Goal: Task Accomplishment & Management: Manage account settings

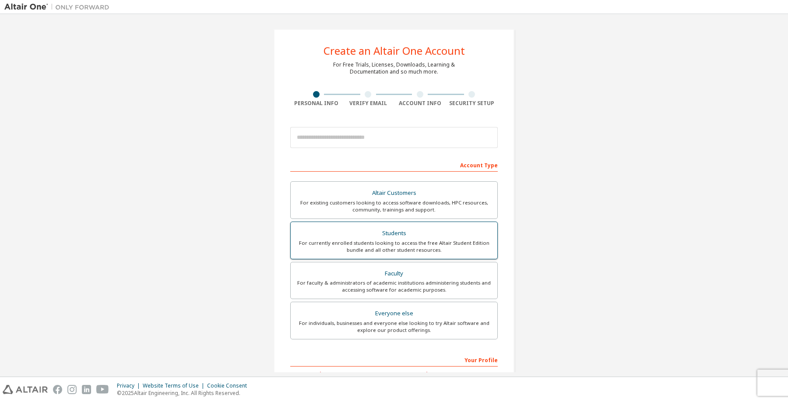
click at [410, 244] on div "For currently enrolled students looking to access the free Altair Student Editi…" at bounding box center [394, 247] width 196 height 14
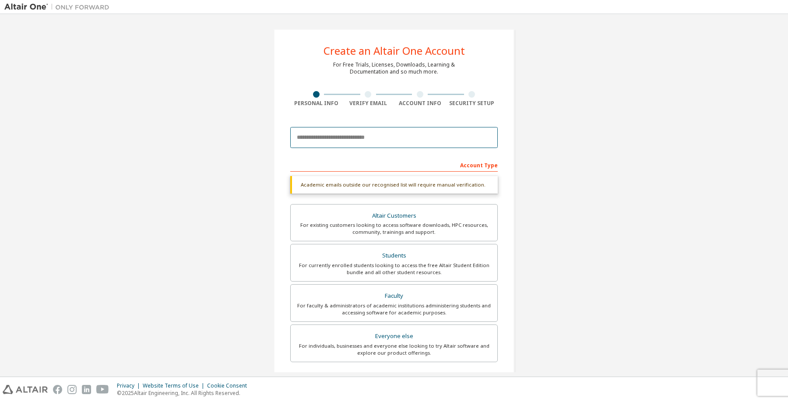
click at [433, 141] on input "email" at bounding box center [394, 137] width 208 height 21
type input "**********"
type input "****"
type input "*********"
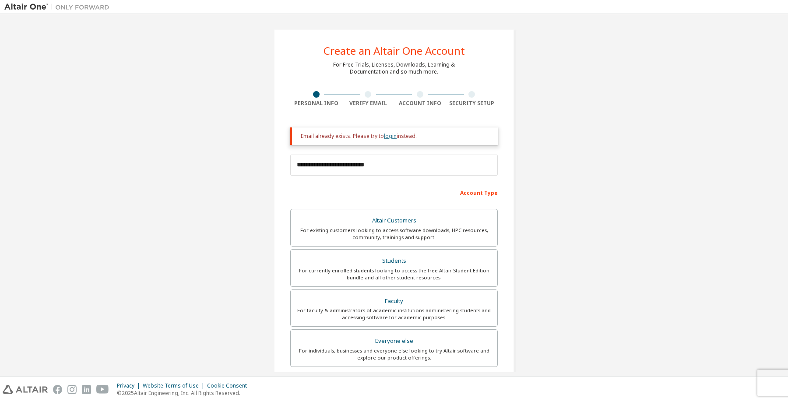
click at [385, 137] on link "login" at bounding box center [390, 135] width 13 height 7
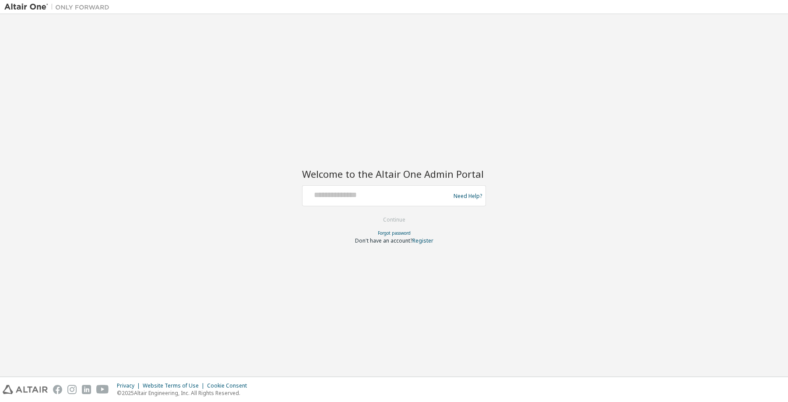
click at [386, 203] on div at bounding box center [377, 195] width 143 height 17
click at [360, 199] on input "text" at bounding box center [377, 193] width 143 height 13
click at [392, 198] on input "**********" at bounding box center [377, 193] width 143 height 13
click at [393, 212] on div at bounding box center [394, 212] width 184 height 1
click at [355, 192] on input "**********" at bounding box center [377, 193] width 143 height 13
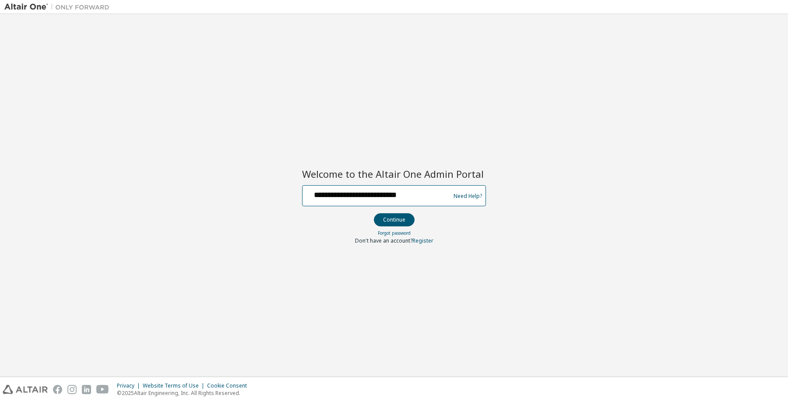
type input "**********"
click at [385, 219] on button "Continue" at bounding box center [394, 219] width 41 height 13
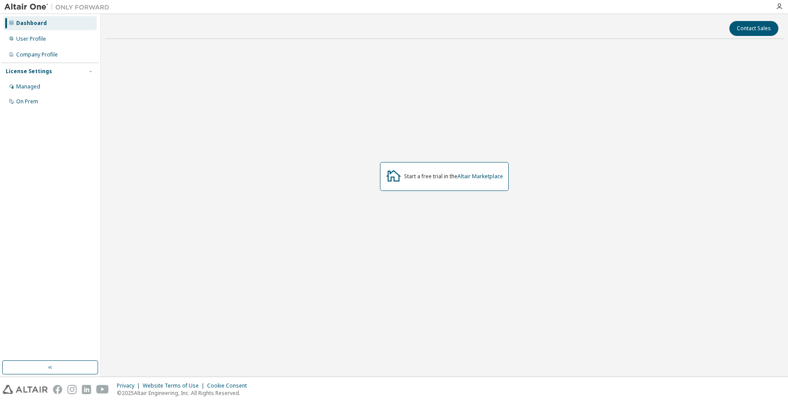
click at [784, 7] on div at bounding box center [780, 6] width 18 height 7
click at [780, 7] on icon "button" at bounding box center [779, 6] width 7 height 7
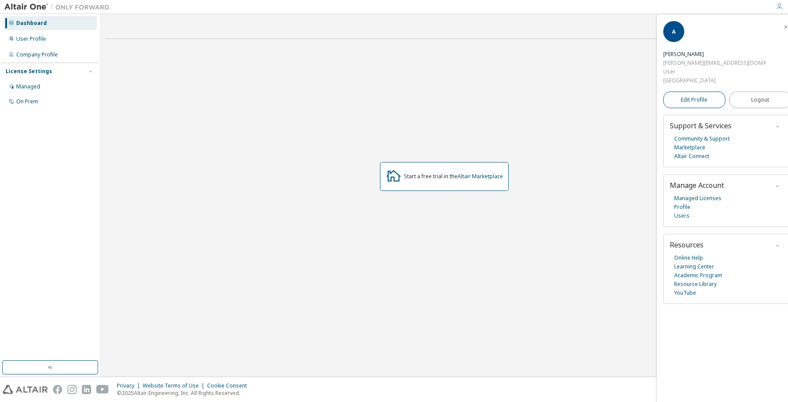
click at [704, 96] on span "Edit Profile" at bounding box center [694, 99] width 27 height 7
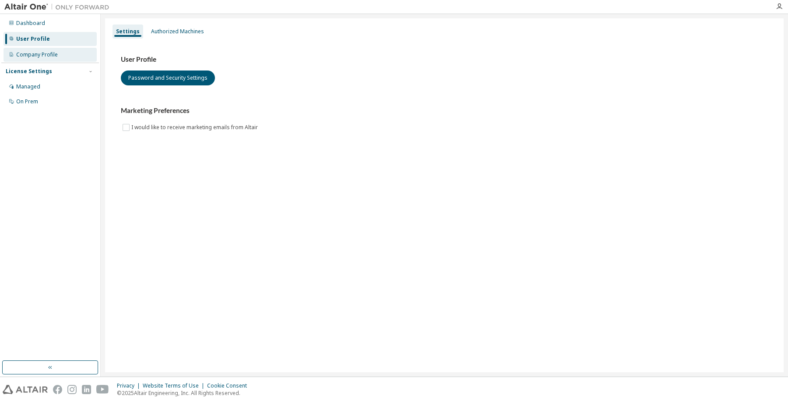
click at [48, 53] on div "Company Profile" at bounding box center [37, 54] width 42 height 7
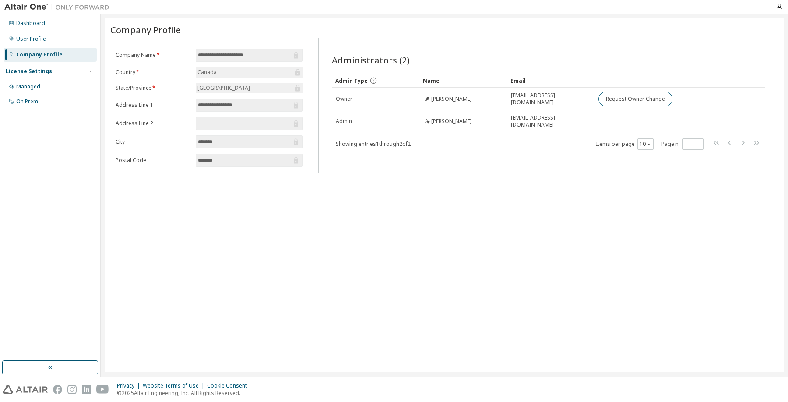
click at [254, 54] on input "**********" at bounding box center [245, 55] width 94 height 9
click at [51, 40] on div "User Profile" at bounding box center [50, 39] width 93 height 14
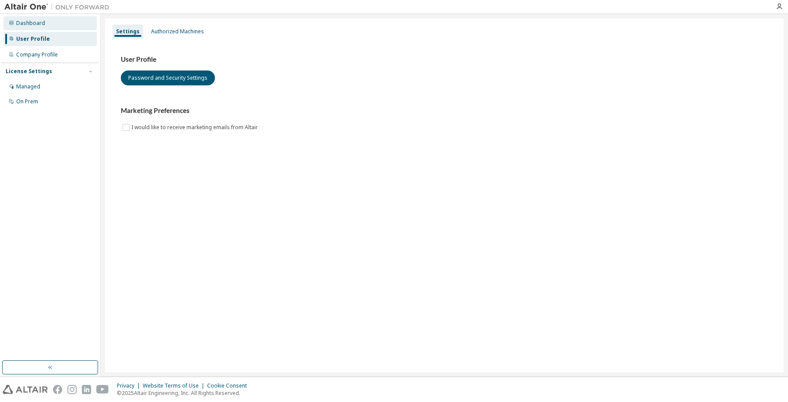
click at [55, 28] on div "Dashboard" at bounding box center [50, 23] width 93 height 14
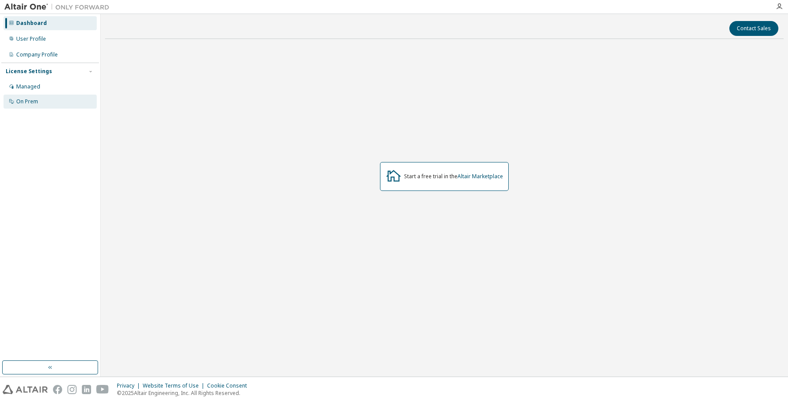
click at [51, 97] on div "On Prem" at bounding box center [50, 102] width 93 height 14
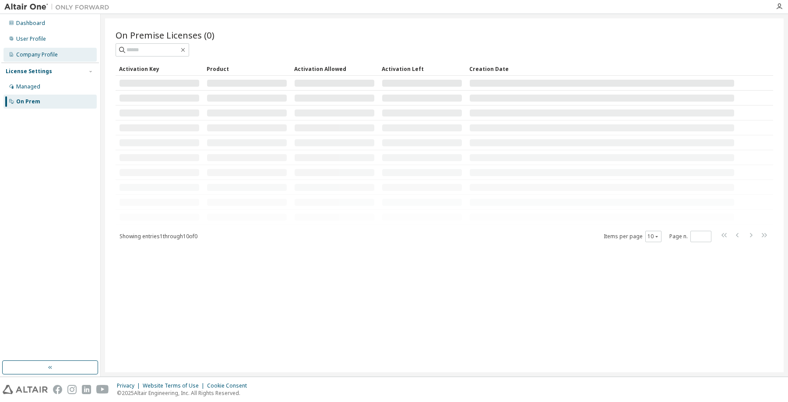
click at [65, 58] on div "Company Profile" at bounding box center [50, 55] width 93 height 14
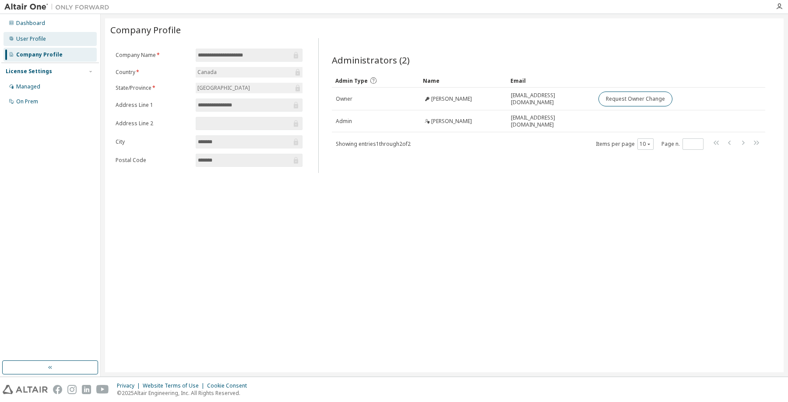
click at [60, 43] on div "User Profile" at bounding box center [50, 39] width 93 height 14
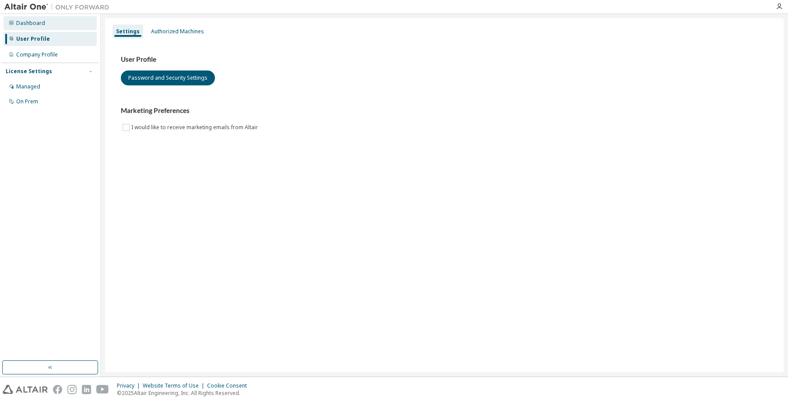
click at [60, 29] on div "Dashboard" at bounding box center [50, 23] width 93 height 14
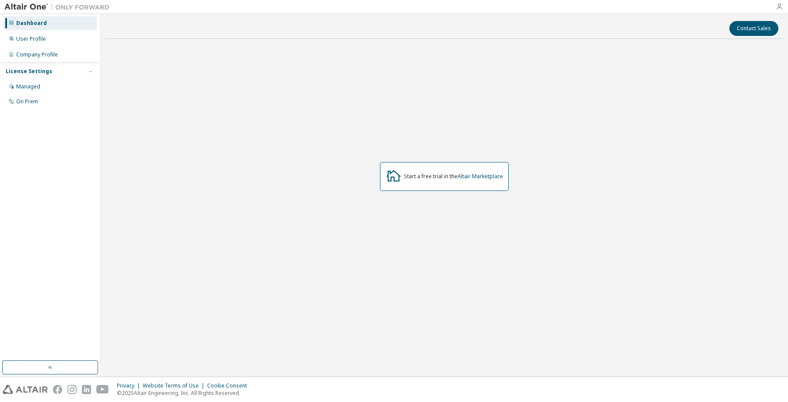
click at [778, 7] on icon "button" at bounding box center [779, 6] width 7 height 7
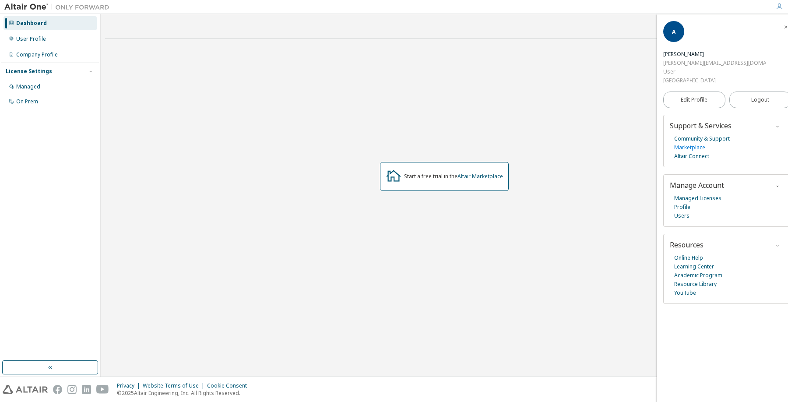
click at [696, 143] on link "Marketplace" at bounding box center [689, 147] width 31 height 9
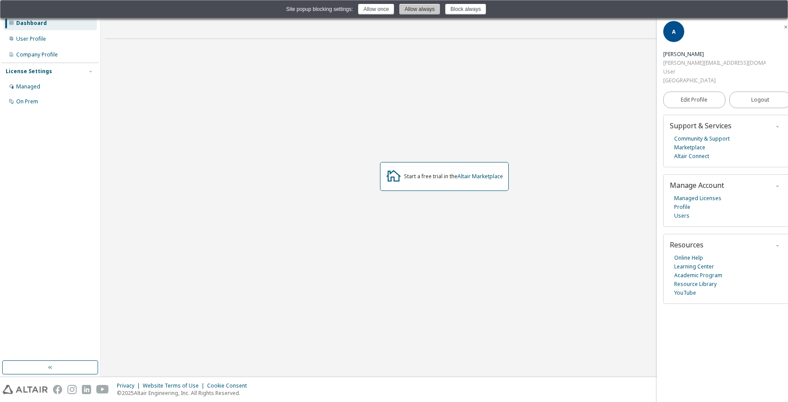
click at [416, 11] on button "Allow always" at bounding box center [419, 9] width 41 height 11
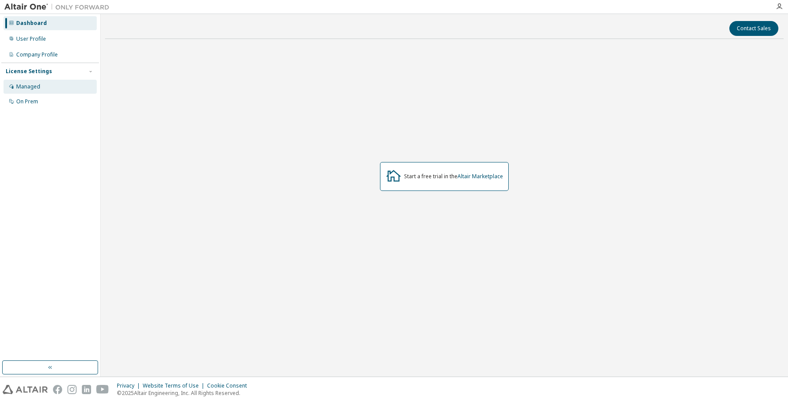
click at [59, 85] on div "Managed" at bounding box center [50, 87] width 93 height 14
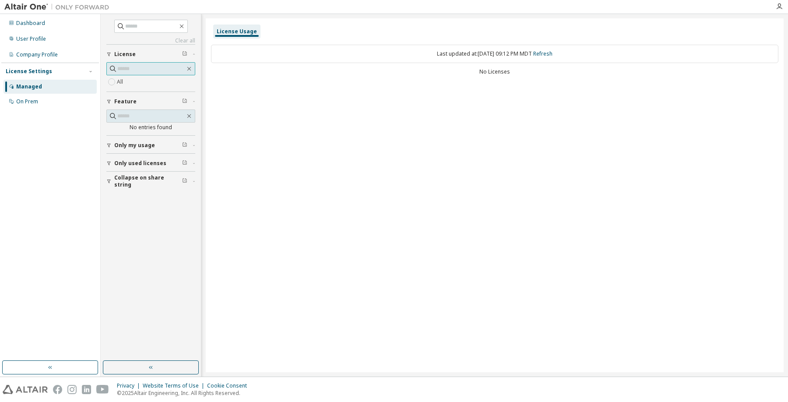
click at [151, 72] on input "text" at bounding box center [151, 68] width 68 height 9
click at [474, 64] on div "Last updated at: Thu 2025-09-11 09:12 PM MDT Refresh No Licenses" at bounding box center [495, 60] width 568 height 43
click at [548, 53] on link "Refresh" at bounding box center [542, 53] width 19 height 7
click at [132, 166] on span "Only used licenses" at bounding box center [140, 163] width 52 height 7
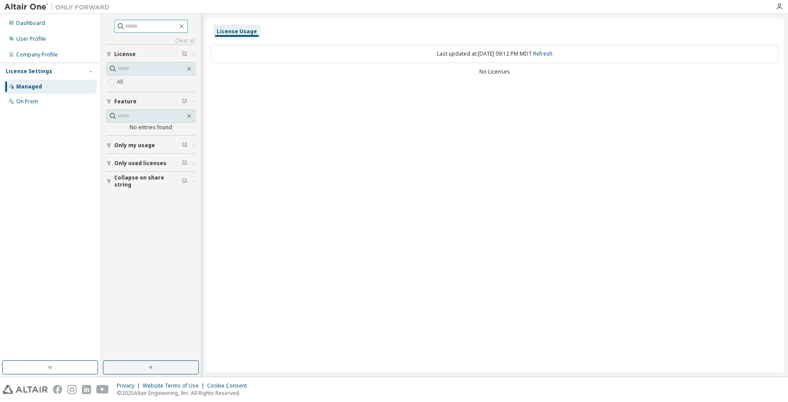
click at [141, 28] on input "text" at bounding box center [151, 26] width 53 height 9
type input "*******"
click at [37, 21] on div "Dashboard" at bounding box center [30, 23] width 29 height 7
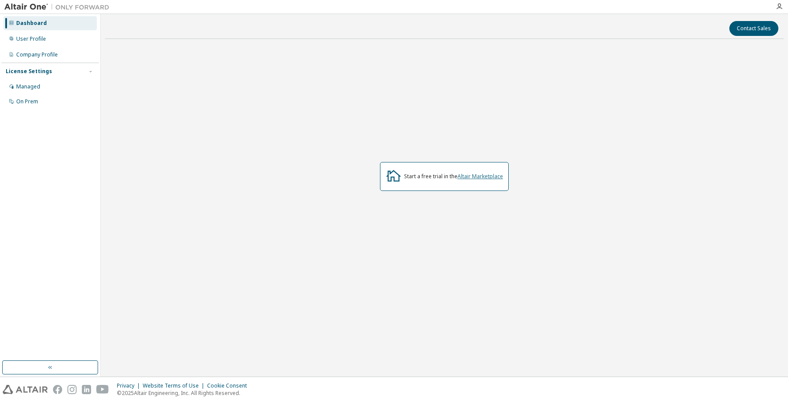
click at [494, 174] on link "Altair Marketplace" at bounding box center [481, 176] width 46 height 7
click at [56, 83] on div "Managed" at bounding box center [50, 87] width 93 height 14
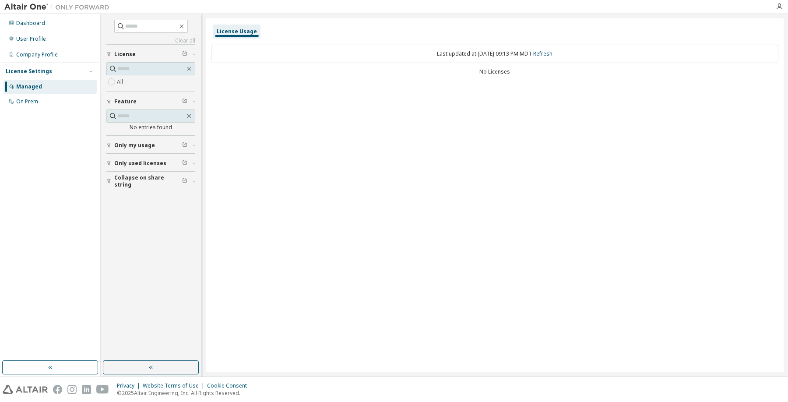
click at [144, 81] on div "All" at bounding box center [150, 82] width 89 height 11
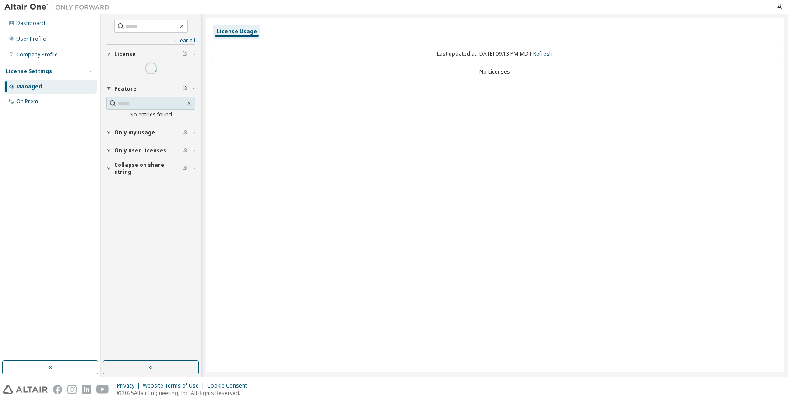
click at [120, 81] on div "Collapse on share string Only used licenses Only my usage Feature No entries fo…" at bounding box center [150, 110] width 89 height 132
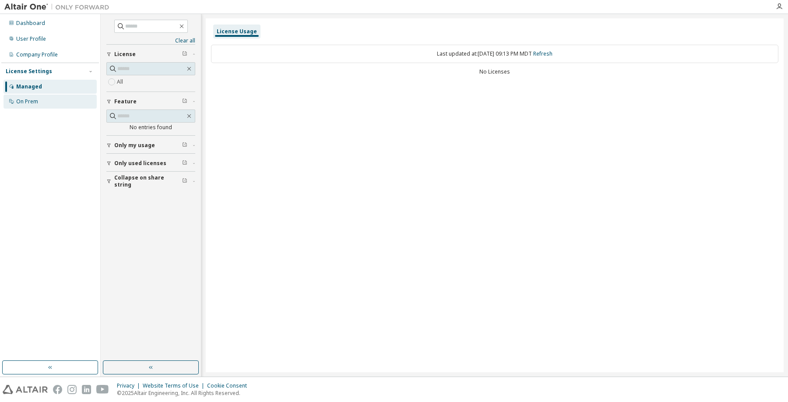
click at [49, 100] on div "On Prem" at bounding box center [50, 102] width 93 height 14
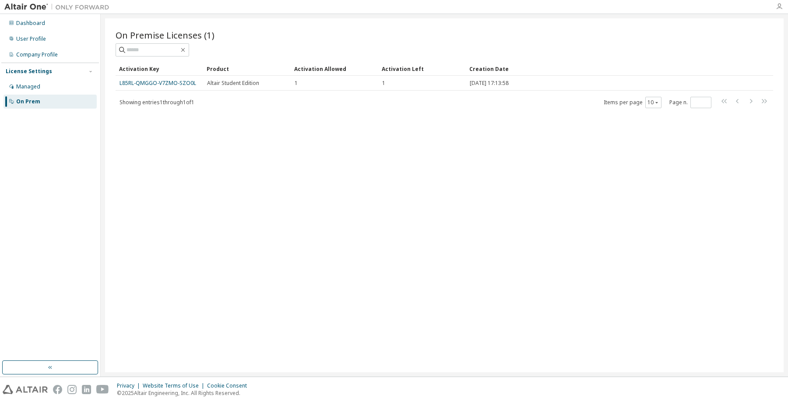
click at [778, 8] on icon "button" at bounding box center [779, 6] width 7 height 7
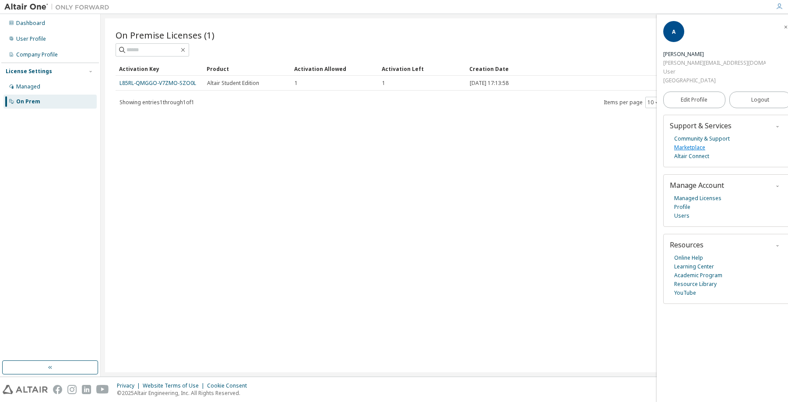
click at [699, 143] on link "Marketplace" at bounding box center [689, 147] width 31 height 9
